Goal: Transaction & Acquisition: Purchase product/service

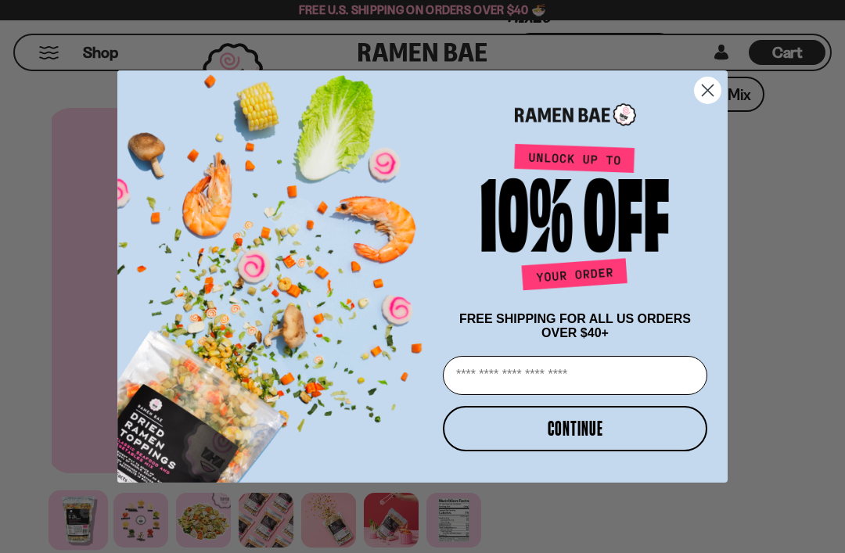
scroll to position [377, 0]
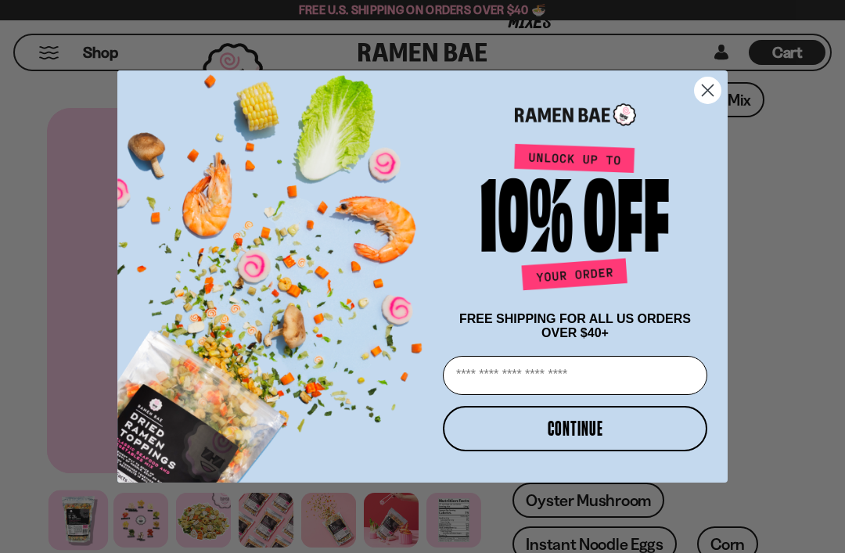
click at [708, 102] on circle "Close dialog" at bounding box center [707, 90] width 26 height 26
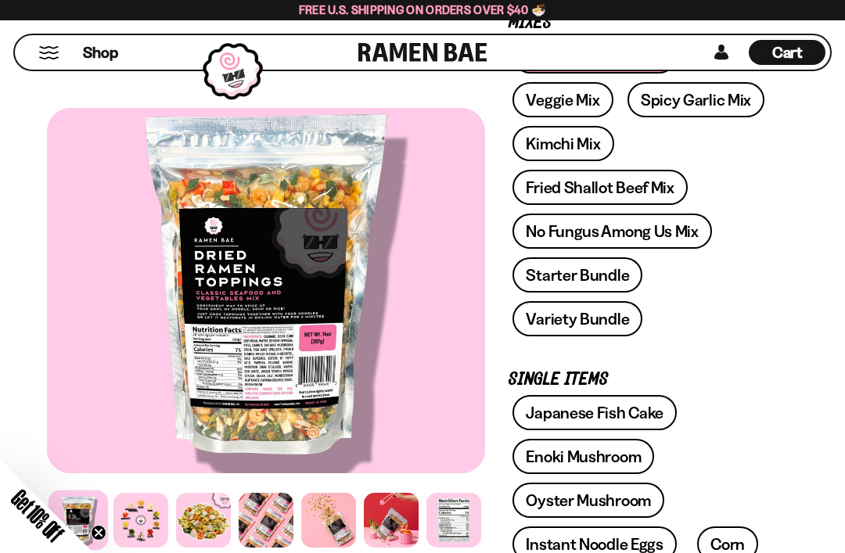
click at [637, 228] on link "No Fungus Among Us Mix" at bounding box center [611, 231] width 199 height 35
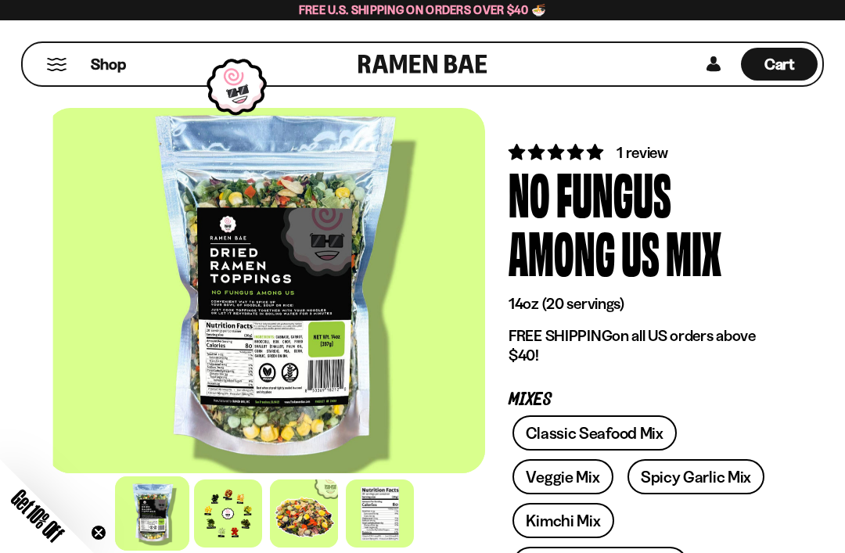
scroll to position [1, 0]
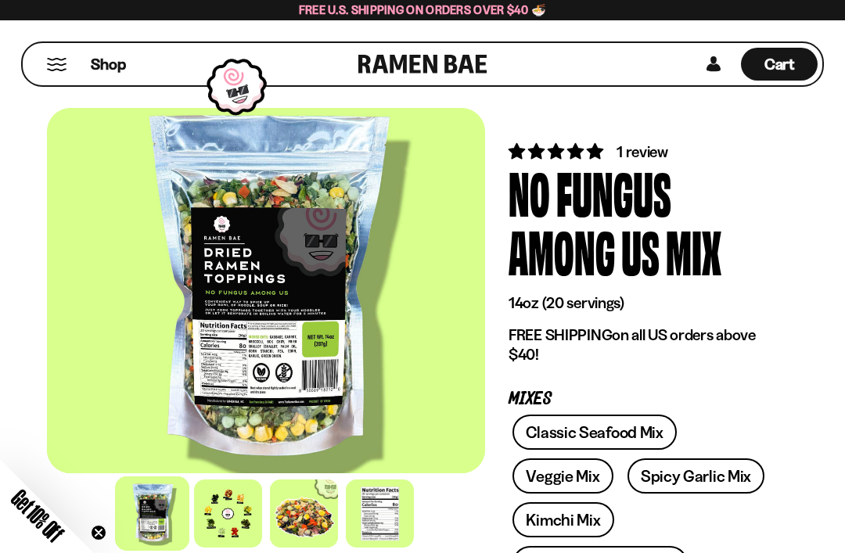
click at [269, 321] on div at bounding box center [266, 290] width 438 height 365
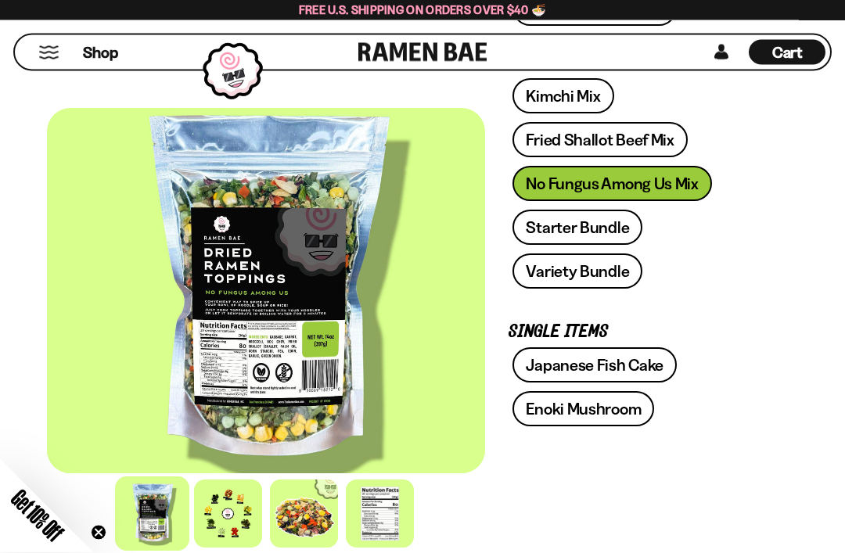
scroll to position [425, 0]
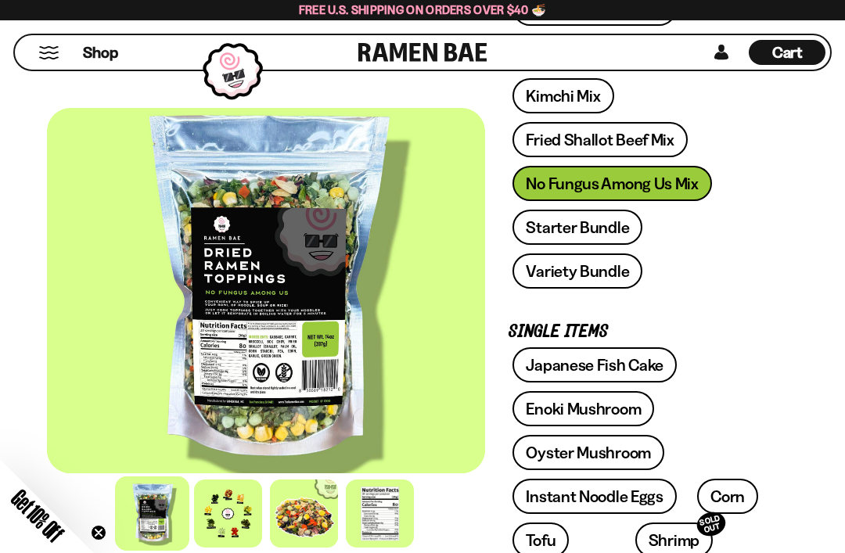
click at [225, 502] on div at bounding box center [228, 513] width 68 height 68
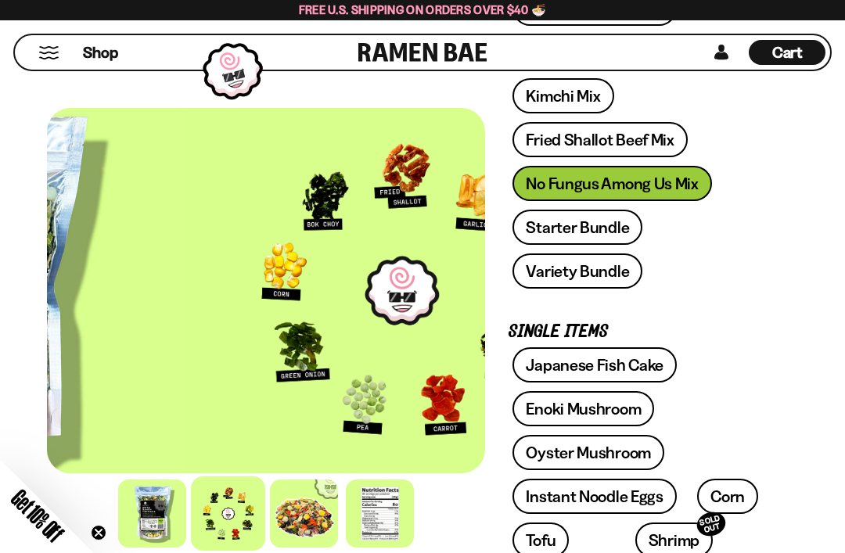
click at [222, 511] on div at bounding box center [228, 513] width 74 height 74
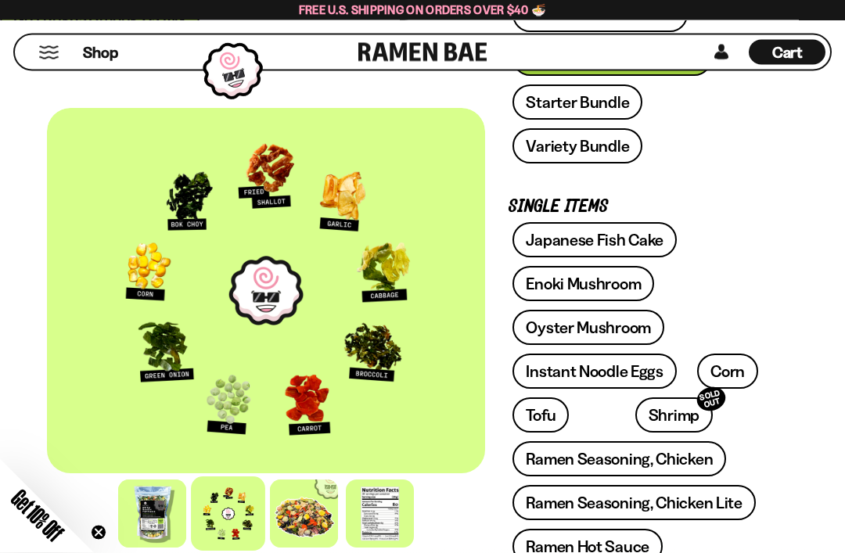
scroll to position [558, 0]
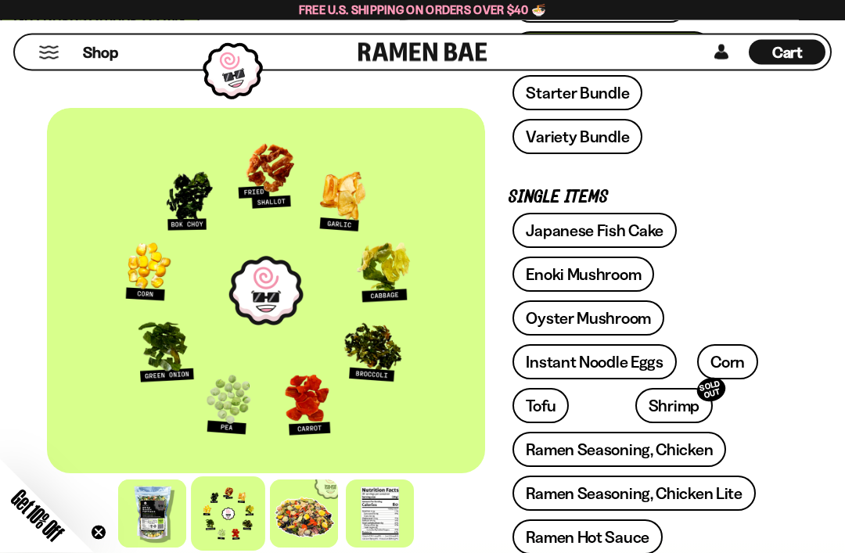
click at [606, 361] on link "Instant Noodle Eggs" at bounding box center [593, 362] width 163 height 35
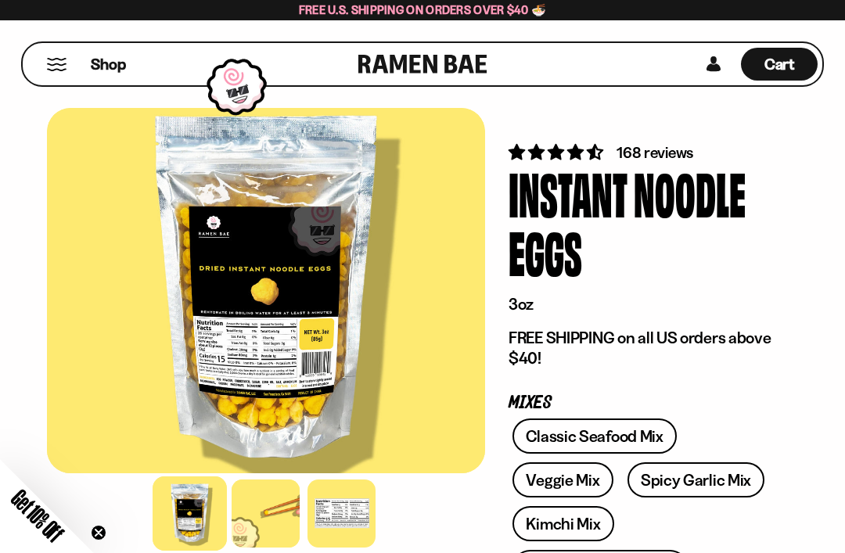
click at [557, 524] on link "Kimchi Mix" at bounding box center [562, 523] width 101 height 35
